Goal: Task Accomplishment & Management: Complete application form

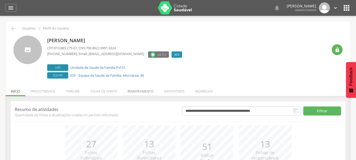
click at [143, 91] on li "Remapeamento" at bounding box center [140, 90] width 36 height 12
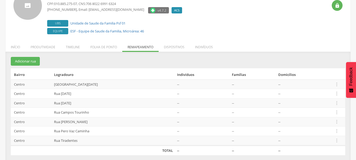
scroll to position [48, 0]
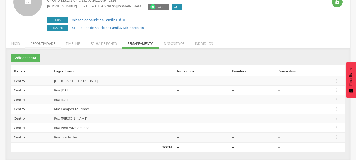
click at [39, 44] on li "Produtividade" at bounding box center [42, 42] width 35 height 12
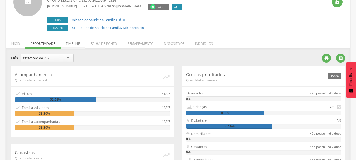
click at [73, 44] on li "Timeline" at bounding box center [73, 42] width 25 height 12
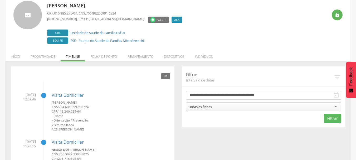
scroll to position [0, 0]
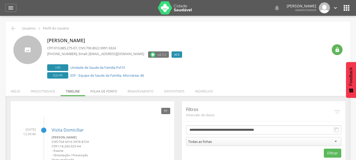
click at [105, 92] on li "Folha de ponto" at bounding box center [103, 90] width 37 height 12
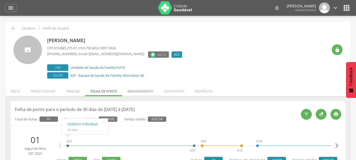
click at [146, 91] on li "Remapeamento" at bounding box center [140, 90] width 36 height 12
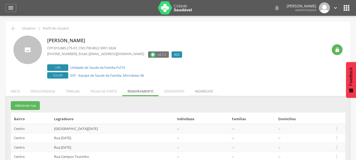
click at [200, 94] on li "Indivíduos" at bounding box center [204, 90] width 28 height 12
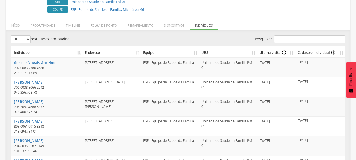
scroll to position [62, 0]
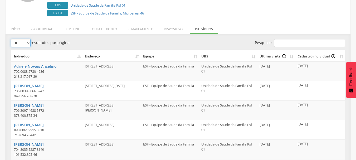
click at [26, 45] on select "** ** ** ***" at bounding box center [21, 43] width 20 height 8
select select "***"
click at [11, 39] on select "** ** ** ***" at bounding box center [21, 43] width 20 height 8
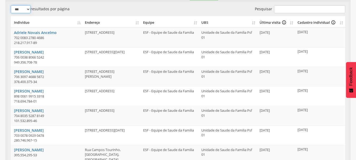
scroll to position [68, 0]
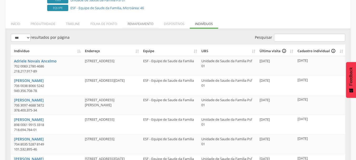
click at [131, 25] on li "Remapeamento" at bounding box center [140, 22] width 36 height 12
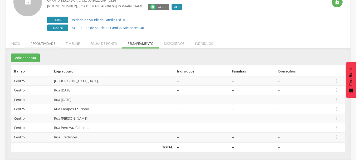
click at [39, 44] on li "Produtividade" at bounding box center [42, 42] width 35 height 12
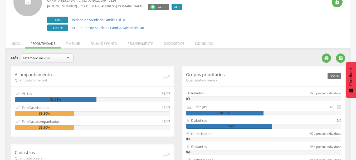
scroll to position [68, 0]
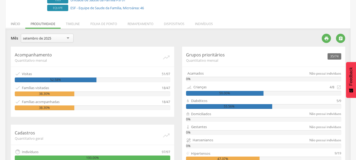
click at [15, 24] on li "Início" at bounding box center [16, 22] width 20 height 12
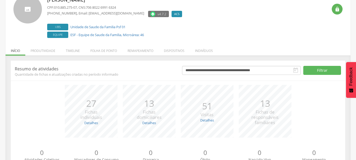
scroll to position [12, 0]
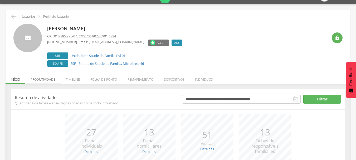
click at [39, 80] on li "Produtividade" at bounding box center [42, 78] width 35 height 12
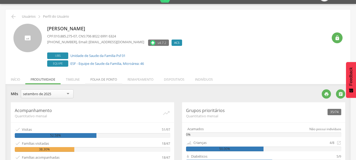
click at [94, 80] on li "Folha de ponto" at bounding box center [103, 78] width 37 height 12
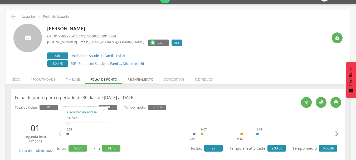
click at [136, 80] on li "Remapeamento" at bounding box center [140, 78] width 36 height 12
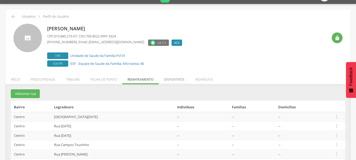
click at [181, 80] on li "Dispositivos" at bounding box center [174, 78] width 31 height 12
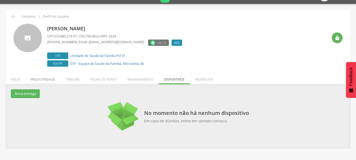
click at [40, 79] on li "Produtividade" at bounding box center [42, 78] width 35 height 12
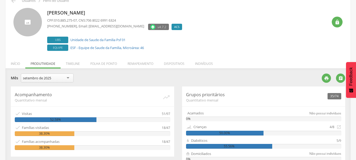
scroll to position [0, 0]
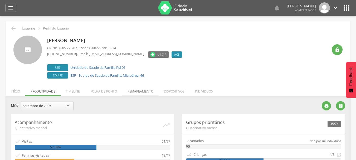
click at [131, 93] on li "Remapeamento" at bounding box center [140, 90] width 36 height 12
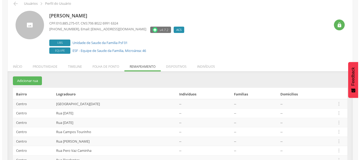
scroll to position [48, 0]
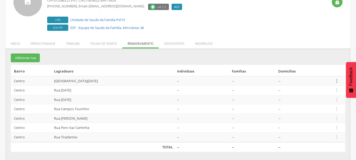
click at [335, 80] on icon "" at bounding box center [337, 81] width 6 height 6
click at [314, 54] on link "Alocar famílias" at bounding box center [319, 53] width 42 height 7
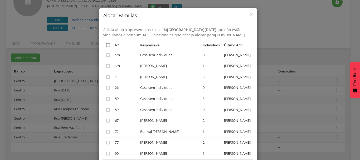
click at [107, 45] on icon "" at bounding box center [107, 44] width 5 height 5
click at [105, 56] on icon "" at bounding box center [107, 54] width 5 height 5
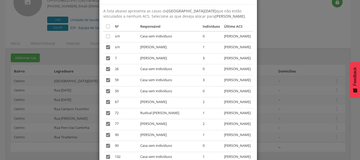
scroll to position [26, 0]
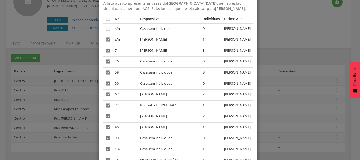
click at [105, 64] on icon "" at bounding box center [107, 61] width 5 height 5
click at [106, 75] on icon "" at bounding box center [107, 72] width 5 height 5
click at [106, 86] on icon "" at bounding box center [107, 83] width 5 height 5
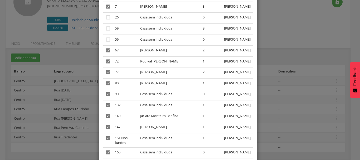
scroll to position [79, 0]
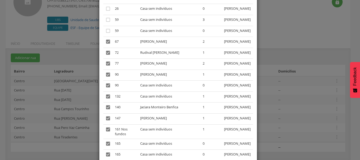
click at [106, 88] on icon "" at bounding box center [107, 85] width 5 height 5
click at [106, 99] on icon "" at bounding box center [107, 96] width 5 height 5
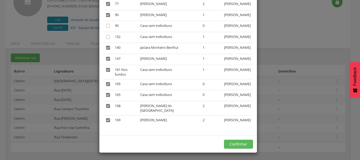
scroll to position [158, 0]
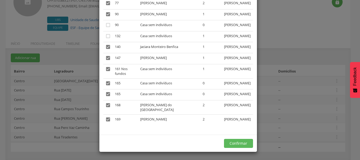
click at [107, 72] on icon "" at bounding box center [107, 68] width 5 height 5
click at [105, 86] on icon "" at bounding box center [107, 83] width 5 height 5
click at [105, 97] on icon "" at bounding box center [107, 94] width 5 height 5
click at [231, 144] on button "Confirmar" at bounding box center [238, 143] width 29 height 9
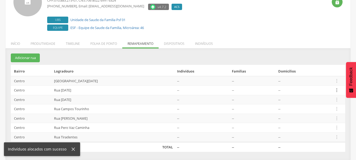
click at [335, 89] on icon "" at bounding box center [337, 90] width 6 height 6
click at [316, 63] on link "Alocar famílias" at bounding box center [319, 63] width 42 height 7
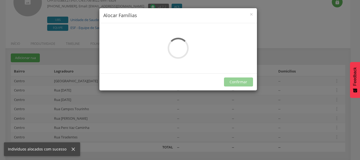
scroll to position [0, 0]
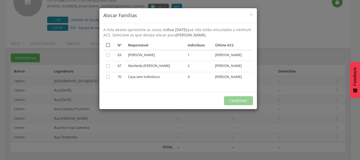
click at [107, 44] on icon "" at bounding box center [107, 44] width 5 height 5
click at [105, 78] on td "" at bounding box center [109, 77] width 12 height 11
click at [108, 78] on icon "" at bounding box center [107, 76] width 5 height 5
click at [238, 100] on button "Confirmar" at bounding box center [238, 100] width 29 height 9
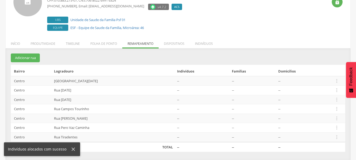
drag, startPoint x: 337, startPoint y: 99, endPoint x: 332, endPoint y: 102, distance: 5.4
click at [337, 100] on icon "" at bounding box center [337, 100] width 6 height 6
click at [307, 74] on link "Alocar famílias" at bounding box center [319, 72] width 42 height 7
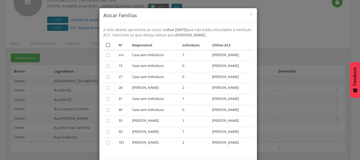
click at [105, 44] on icon "" at bounding box center [107, 44] width 5 height 5
click at [105, 45] on icon "" at bounding box center [107, 44] width 5 height 5
click at [105, 88] on icon "" at bounding box center [107, 87] width 5 height 5
click at [105, 120] on icon "" at bounding box center [107, 120] width 5 height 5
click at [106, 131] on icon "" at bounding box center [107, 131] width 5 height 5
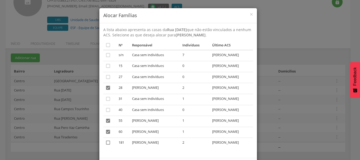
click at [107, 142] on icon "" at bounding box center [107, 142] width 5 height 5
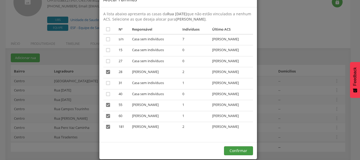
scroll to position [23, 0]
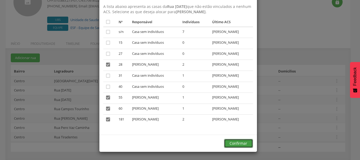
click at [235, 143] on button "Confirmar" at bounding box center [238, 143] width 29 height 9
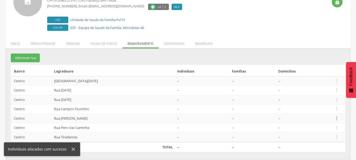
click at [336, 121] on icon "" at bounding box center [337, 119] width 6 height 6
click at [305, 91] on link "Alocar famílias" at bounding box center [319, 91] width 42 height 7
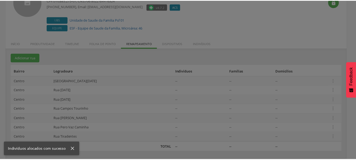
scroll to position [0, 0]
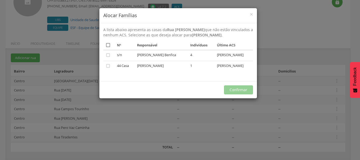
click at [108, 45] on icon "" at bounding box center [107, 44] width 5 height 5
click at [235, 94] on button "Confirmar" at bounding box center [238, 89] width 29 height 9
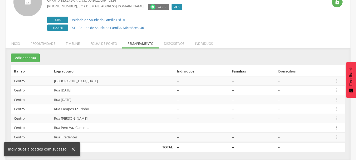
click at [337, 128] on icon "" at bounding box center [337, 128] width 6 height 6
click at [314, 99] on link "Alocar famílias" at bounding box center [319, 100] width 42 height 7
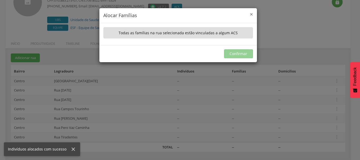
click at [253, 16] on span "×" at bounding box center [251, 14] width 3 height 7
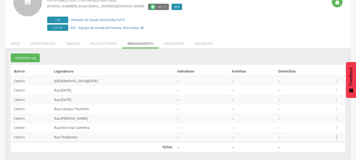
click at [337, 139] on icon "" at bounding box center [337, 137] width 6 height 6
click at [308, 110] on link "Alocar famílias" at bounding box center [319, 110] width 42 height 7
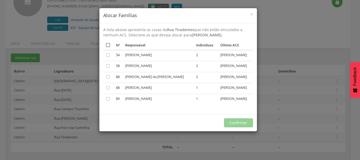
click at [106, 45] on icon "" at bounding box center [107, 44] width 5 height 5
click at [244, 127] on button "Confirmar" at bounding box center [238, 122] width 29 height 9
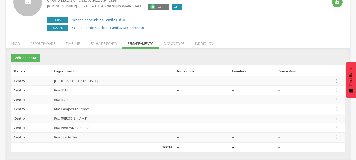
click at [336, 80] on icon "" at bounding box center [337, 81] width 6 height 6
click at [312, 73] on link "Desvincular ACS" at bounding box center [319, 72] width 42 height 7
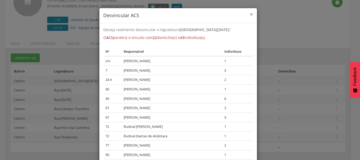
click at [250, 12] on span "×" at bounding box center [251, 14] width 3 height 7
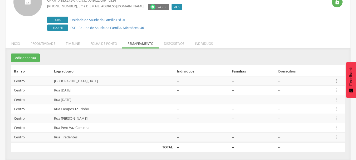
click at [337, 83] on icon "" at bounding box center [337, 81] width 6 height 6
click at [99, 46] on li "Folha de ponto" at bounding box center [103, 42] width 37 height 12
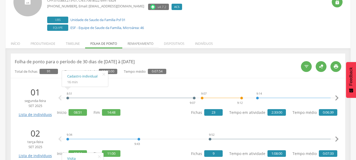
click at [156, 46] on li "Remapeamento" at bounding box center [140, 42] width 36 height 12
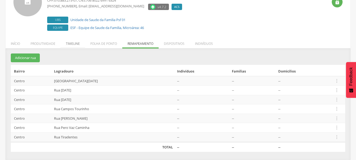
click at [75, 43] on li "Timeline" at bounding box center [73, 42] width 25 height 12
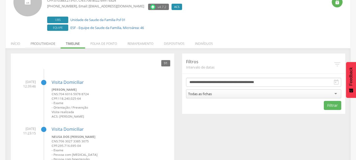
click at [35, 44] on li "Produtividade" at bounding box center [42, 42] width 35 height 12
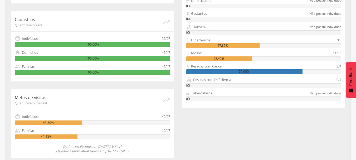
scroll to position [184, 0]
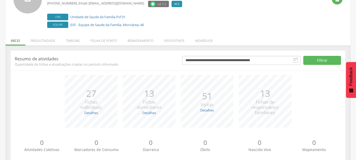
scroll to position [65, 0]
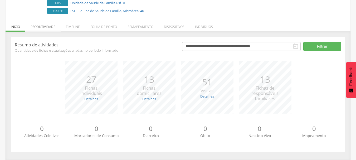
click at [50, 27] on li "Produtividade" at bounding box center [42, 25] width 35 height 12
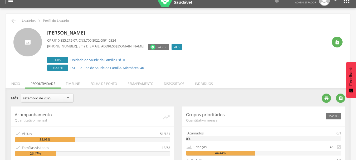
scroll to position [0, 0]
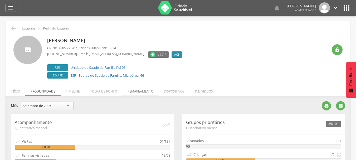
click at [141, 91] on li "Remapeamento" at bounding box center [140, 90] width 36 height 12
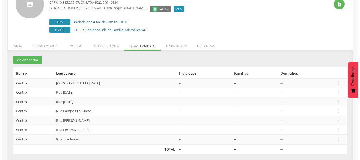
scroll to position [48, 0]
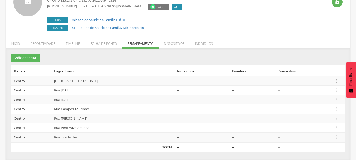
click at [338, 80] on icon "" at bounding box center [337, 81] width 6 height 6
click at [318, 70] on link "Desvincular ACS" at bounding box center [319, 72] width 42 height 7
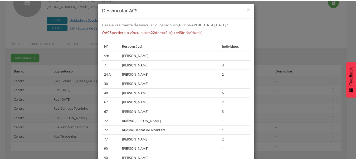
scroll to position [0, 0]
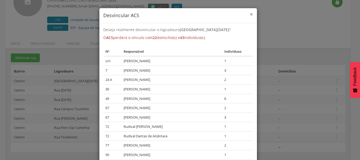
click at [250, 14] on span "×" at bounding box center [251, 14] width 3 height 7
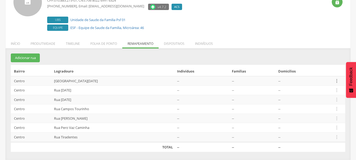
click at [338, 81] on icon "" at bounding box center [337, 81] width 6 height 6
click at [303, 45] on link "Editar" at bounding box center [319, 47] width 42 height 7
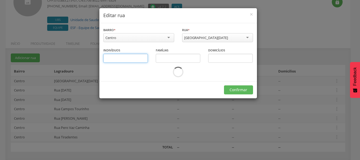
click at [121, 57] on input "text" at bounding box center [125, 58] width 45 height 9
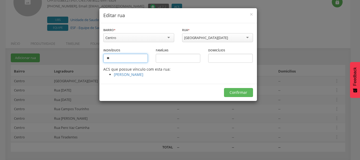
type input "**"
click at [210, 59] on input "text" at bounding box center [230, 58] width 45 height 9
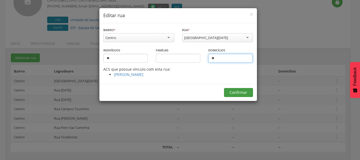
type input "**"
click at [230, 89] on button "Confirmar" at bounding box center [238, 92] width 29 height 9
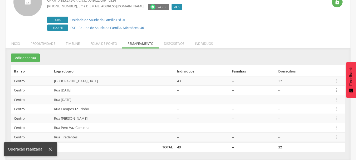
click at [339, 88] on icon "" at bounding box center [337, 90] width 6 height 6
click at [321, 81] on link "Desvincular ACS" at bounding box center [319, 82] width 42 height 7
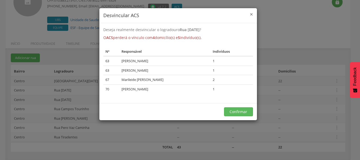
click at [251, 13] on span "×" at bounding box center [251, 14] width 3 height 7
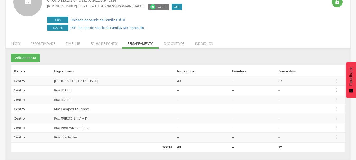
click at [336, 91] on icon "" at bounding box center [337, 90] width 6 height 6
click at [313, 56] on link "Editar" at bounding box center [319, 56] width 42 height 7
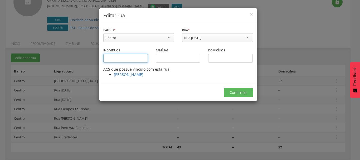
click at [127, 56] on input "text" at bounding box center [125, 58] width 45 height 9
type input "*"
click at [232, 54] on div "Domicílios" at bounding box center [230, 54] width 45 height 15
click at [229, 57] on input "text" at bounding box center [230, 58] width 45 height 9
type input "*"
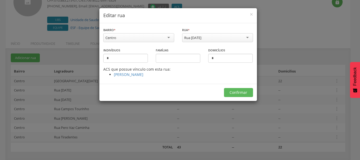
click at [199, 91] on div "Confirmar" at bounding box center [178, 92] width 158 height 17
click at [226, 93] on button "Confirmar" at bounding box center [238, 92] width 29 height 9
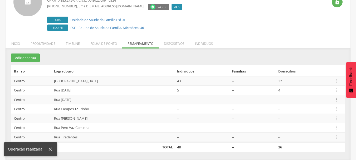
click at [337, 99] on icon "" at bounding box center [337, 100] width 6 height 6
click at [311, 90] on link "Desvincular ACS" at bounding box center [319, 91] width 42 height 7
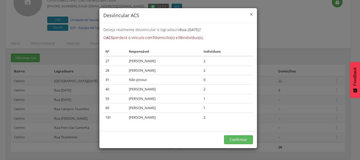
click at [251, 16] on span "×" at bounding box center [251, 14] width 3 height 7
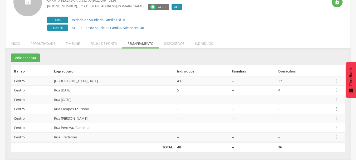
click at [337, 108] on icon "" at bounding box center [337, 109] width 6 height 6
click at [323, 108] on td "--" at bounding box center [303, 108] width 55 height 9
click at [337, 100] on icon "" at bounding box center [337, 100] width 6 height 6
click at [311, 64] on link "Editar" at bounding box center [319, 66] width 42 height 7
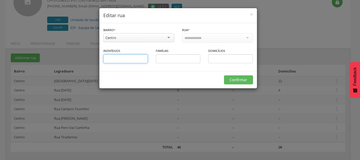
click at [129, 60] on input "text" at bounding box center [125, 58] width 45 height 9
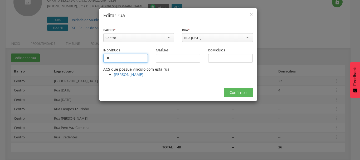
type input "**"
click at [225, 55] on input "text" at bounding box center [230, 58] width 45 height 9
type input "*"
click at [184, 87] on div "Confirmar" at bounding box center [178, 92] width 158 height 17
click at [238, 91] on button "Confirmar" at bounding box center [238, 92] width 29 height 9
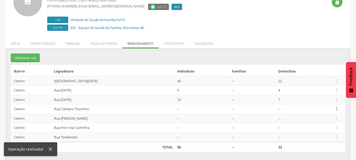
click at [335, 107] on icon "" at bounding box center [337, 109] width 6 height 6
click at [310, 101] on link "Desvincular ACS" at bounding box center [319, 101] width 42 height 7
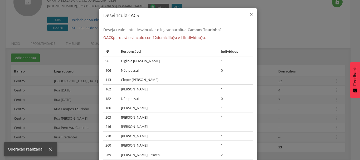
click at [250, 14] on span "×" at bounding box center [251, 14] width 3 height 7
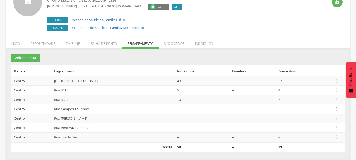
click at [335, 108] on icon "" at bounding box center [337, 109] width 6 height 6
click at [302, 74] on link "Editar" at bounding box center [319, 75] width 42 height 7
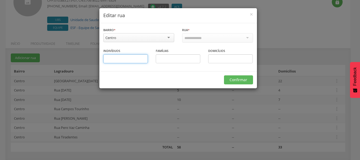
click at [131, 61] on input "text" at bounding box center [125, 58] width 45 height 9
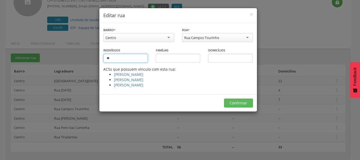
type input "**"
drag, startPoint x: 228, startPoint y: 54, endPoint x: 228, endPoint y: 56, distance: 2.7
click at [228, 55] on div "Domicílios" at bounding box center [230, 54] width 45 height 15
click at [227, 59] on input "text" at bounding box center [230, 58] width 45 height 9
type input "**"
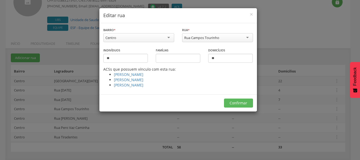
click at [188, 99] on div "Confirmar" at bounding box center [178, 102] width 158 height 17
click at [241, 103] on button "Confirmar" at bounding box center [238, 103] width 29 height 9
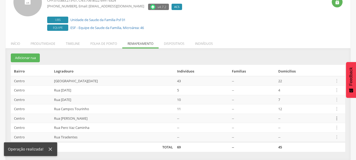
click at [337, 119] on icon "" at bounding box center [337, 119] width 6 height 6
click at [314, 108] on link "Desvincular ACS" at bounding box center [319, 110] width 42 height 7
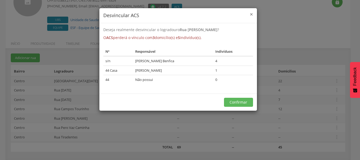
drag, startPoint x: 251, startPoint y: 14, endPoint x: 265, endPoint y: 27, distance: 18.7
click at [251, 14] on span "×" at bounding box center [251, 14] width 3 height 7
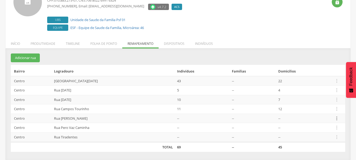
click at [336, 120] on icon "" at bounding box center [337, 119] width 6 height 6
click at [320, 82] on link "Editar" at bounding box center [319, 84] width 42 height 7
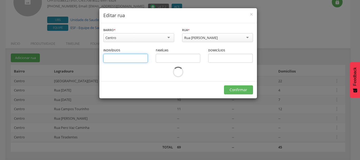
click at [114, 59] on input "text" at bounding box center [125, 58] width 45 height 9
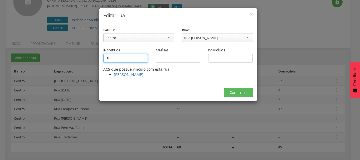
type input "*"
click at [236, 62] on input "text" at bounding box center [230, 58] width 45 height 9
type input "*"
click at [196, 95] on div "Confirmar" at bounding box center [178, 92] width 158 height 17
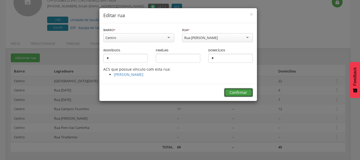
click at [236, 92] on button "Confirmar" at bounding box center [238, 92] width 29 height 9
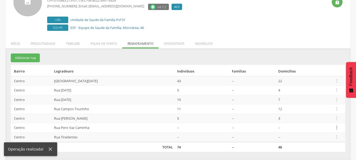
click at [336, 128] on icon "" at bounding box center [337, 128] width 6 height 6
click at [320, 119] on link "Desvincular ACS" at bounding box center [319, 119] width 42 height 7
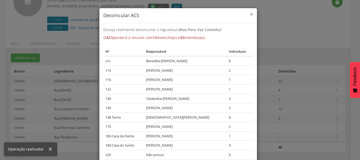
click at [250, 12] on span "×" at bounding box center [251, 14] width 3 height 7
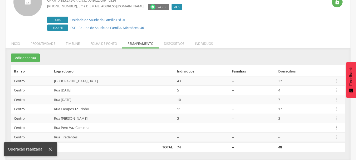
click at [335, 129] on icon "" at bounding box center [337, 128] width 6 height 6
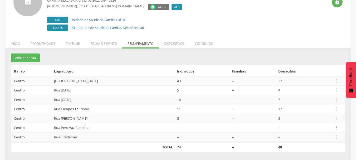
click at [338, 126] on icon "" at bounding box center [337, 128] width 6 height 6
click at [308, 92] on link "Editar" at bounding box center [319, 94] width 42 height 7
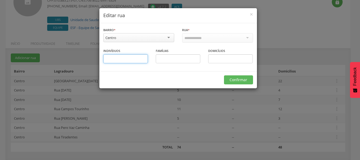
click at [119, 56] on input "text" at bounding box center [125, 58] width 45 height 9
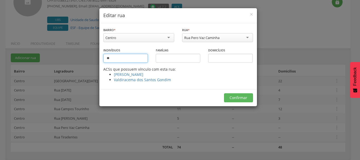
type input "**"
click at [225, 59] on input "text" at bounding box center [230, 58] width 45 height 9
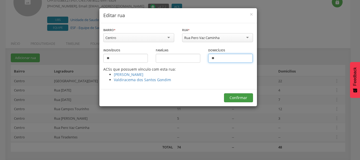
type input "**"
click at [236, 100] on button "Confirmar" at bounding box center [238, 97] width 29 height 9
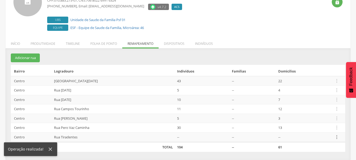
click at [338, 137] on icon "" at bounding box center [337, 137] width 6 height 6
click at [317, 127] on link "Desvincular ACS" at bounding box center [319, 129] width 42 height 7
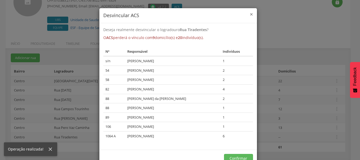
click at [250, 15] on span "×" at bounding box center [251, 14] width 3 height 7
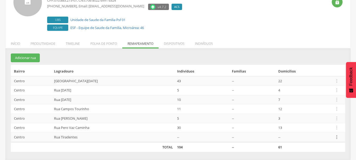
click at [336, 138] on icon "" at bounding box center [337, 137] width 6 height 6
click at [311, 100] on link "Editar" at bounding box center [319, 103] width 42 height 7
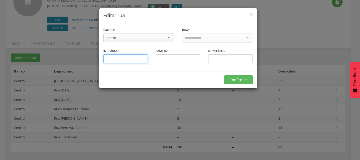
click at [121, 61] on input "text" at bounding box center [125, 58] width 45 height 9
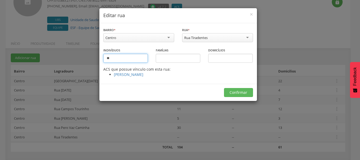
type input "**"
click at [220, 59] on input "text" at bounding box center [230, 58] width 45 height 9
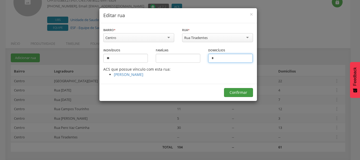
type input "*"
drag, startPoint x: 247, startPoint y: 94, endPoint x: 232, endPoint y: 97, distance: 15.3
click at [246, 95] on button "Confirmar" at bounding box center [238, 92] width 29 height 9
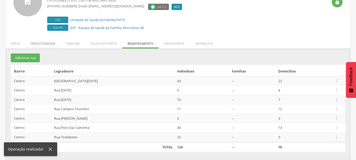
click at [42, 44] on li "Produtividade" at bounding box center [42, 42] width 35 height 12
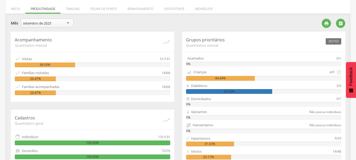
scroll to position [48, 0]
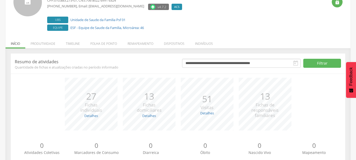
scroll to position [48, 0]
click at [51, 45] on li "Produtividade" at bounding box center [42, 42] width 35 height 12
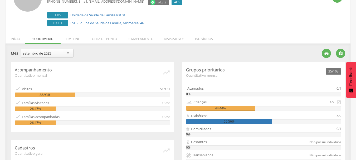
scroll to position [52, 0]
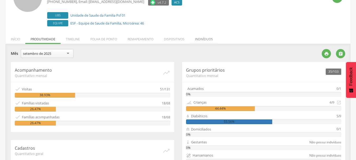
click at [206, 39] on li "Indivíduos" at bounding box center [204, 38] width 28 height 12
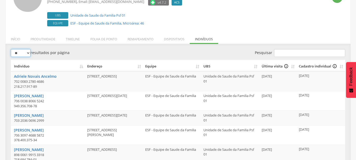
click at [23, 50] on select "** ** ** ***" at bounding box center [21, 53] width 20 height 8
select select "***"
click at [11, 49] on select "** ** ** ***" at bounding box center [21, 53] width 20 height 8
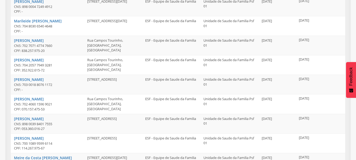
scroll to position [1917, 0]
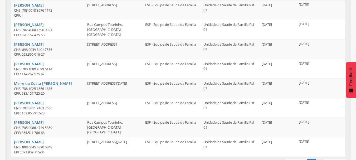
click at [321, 159] on link "2" at bounding box center [320, 163] width 9 height 9
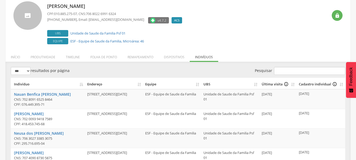
scroll to position [0, 0]
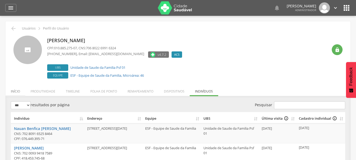
click at [13, 90] on li "Início" at bounding box center [16, 90] width 20 height 12
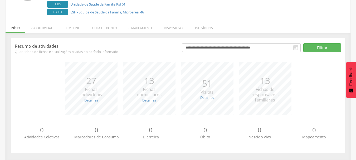
scroll to position [65, 0]
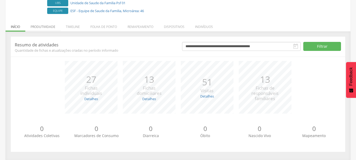
click at [47, 29] on li "Produtividade" at bounding box center [42, 25] width 35 height 12
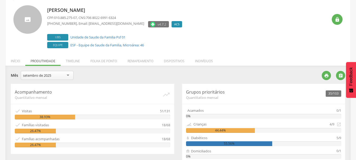
scroll to position [0, 0]
